Goal: Submit feedback/report problem: Submit feedback/report problem

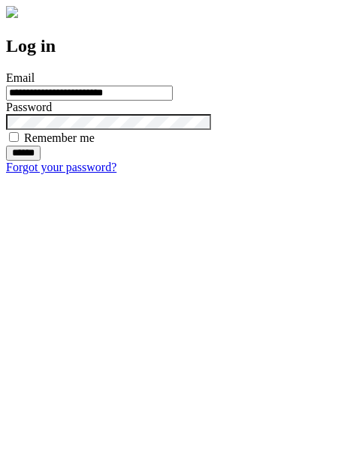
click at [41, 161] on input "******" at bounding box center [23, 153] width 35 height 15
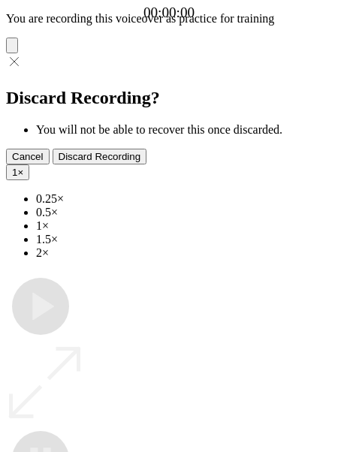
type input "**********"
